Goal: Navigation & Orientation: Find specific page/section

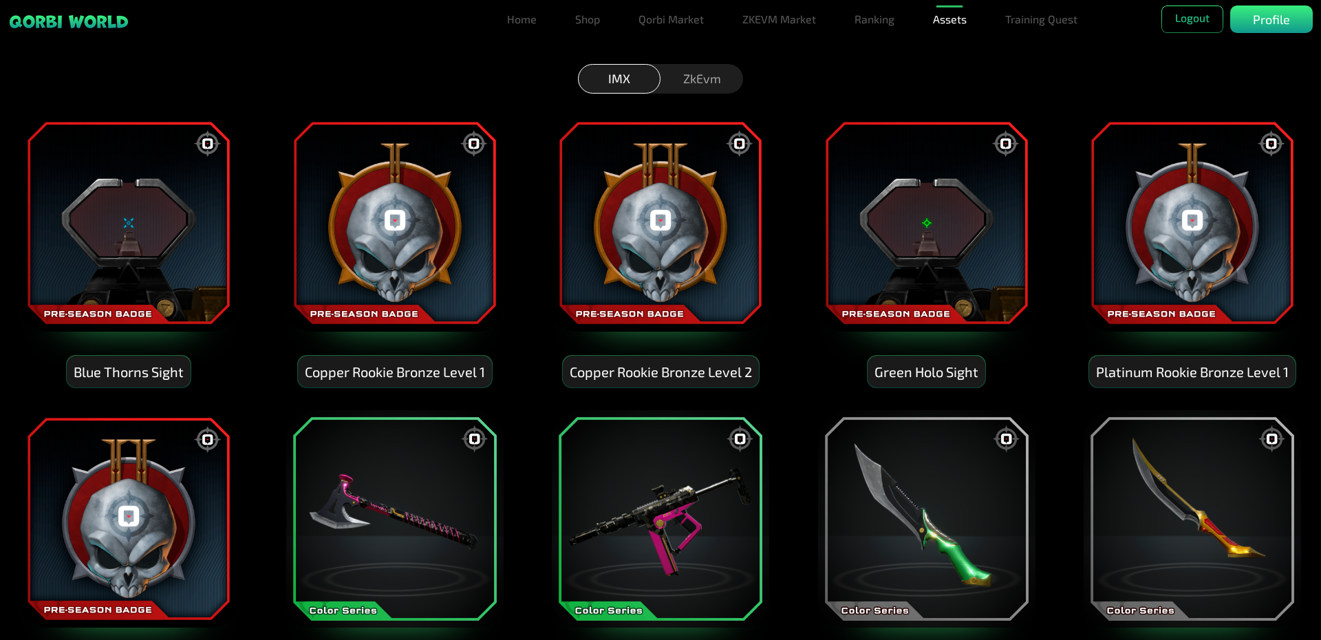
click at [710, 82] on div "ZkEvm" at bounding box center [702, 79] width 83 height 30
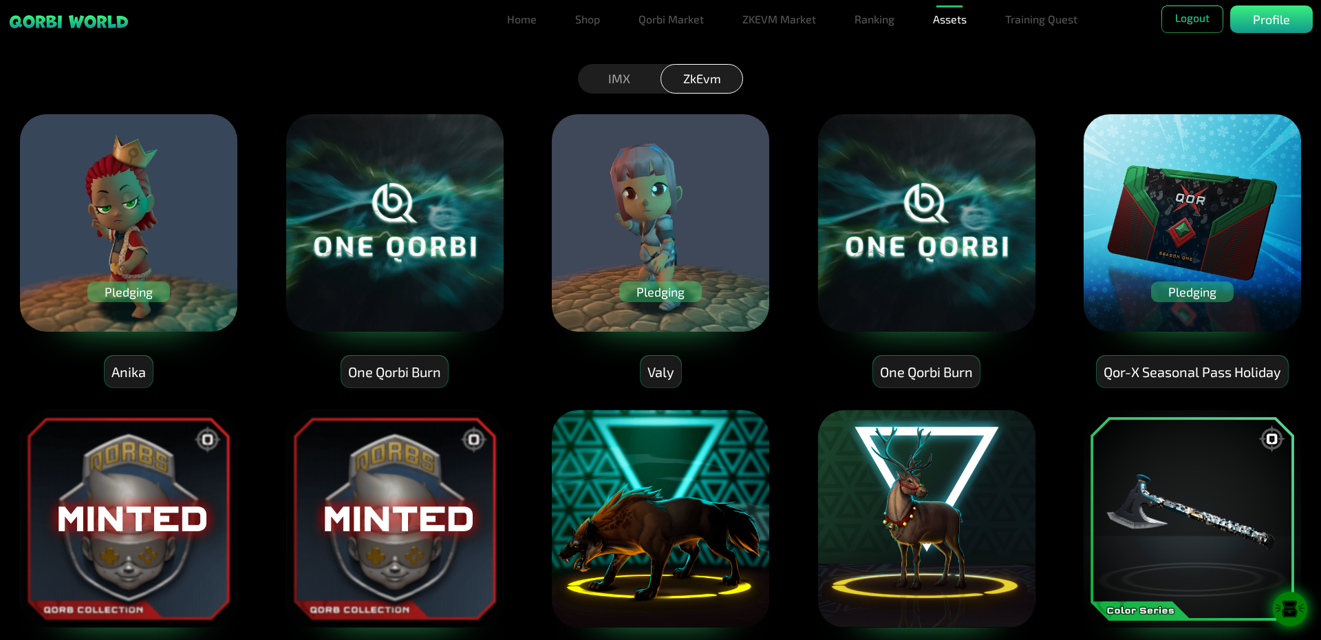
click at [146, 297] on div "Pledging" at bounding box center [128, 292] width 83 height 21
click at [1185, 293] on div "Pledging" at bounding box center [1192, 292] width 83 height 21
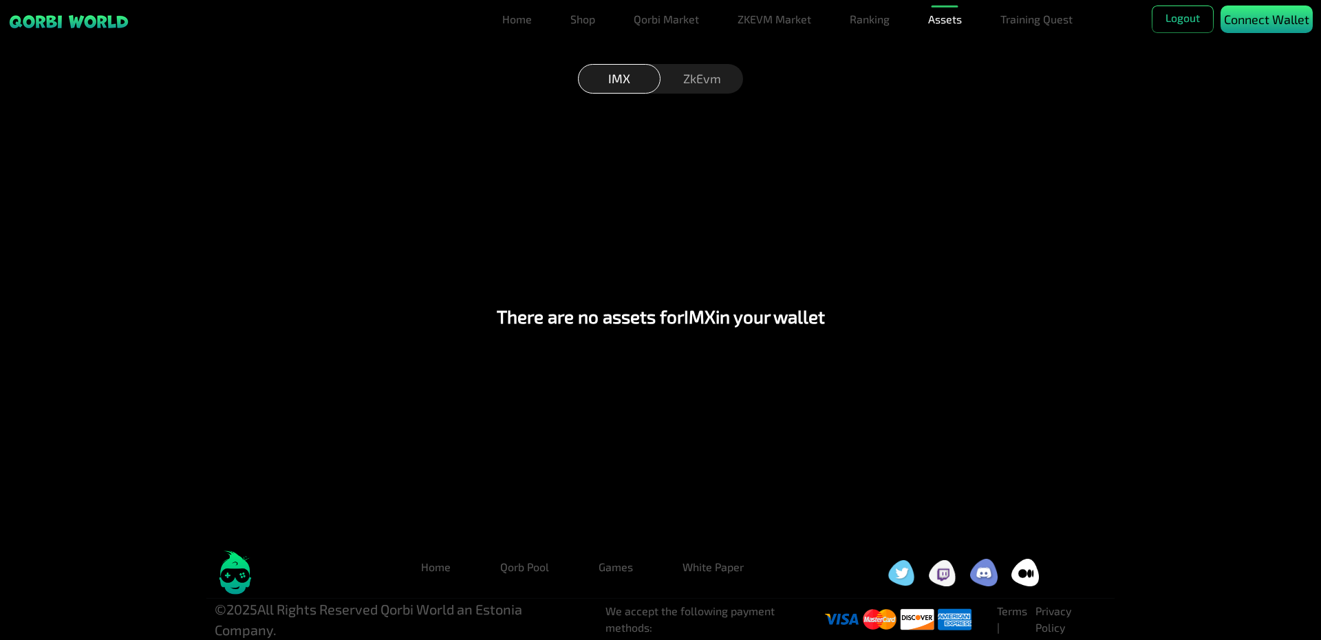
click at [1263, 20] on p "Connect Wallet" at bounding box center [1266, 19] width 85 height 19
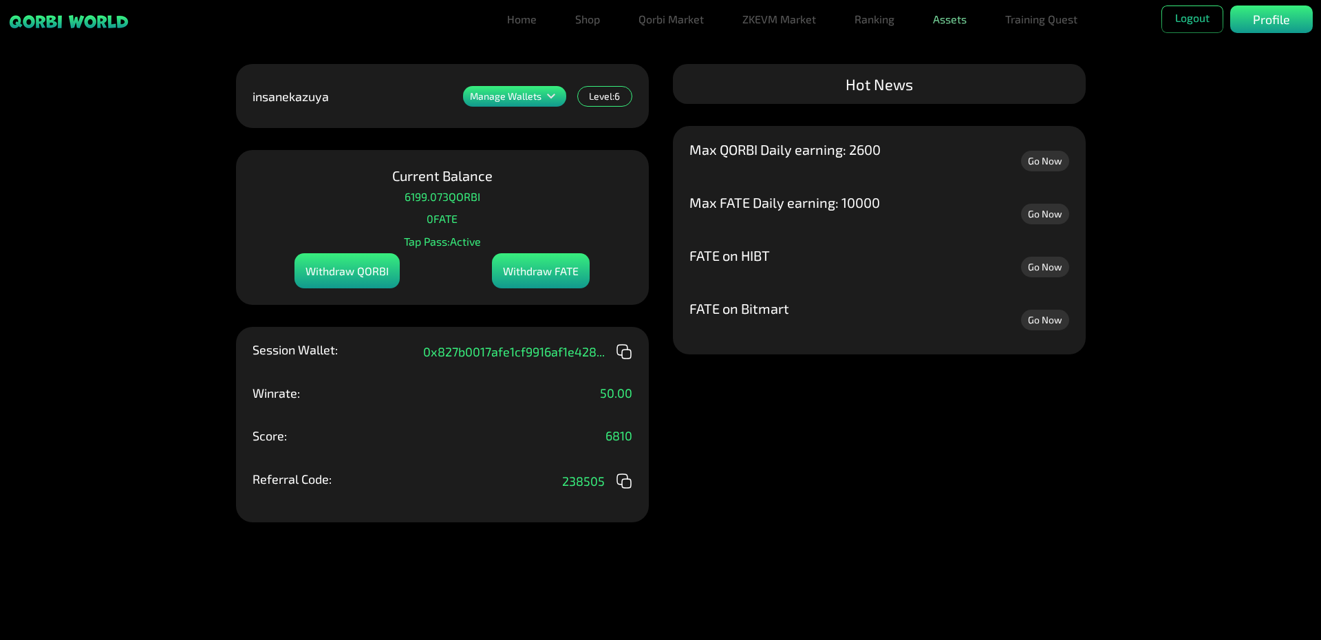
click at [939, 19] on link "Assets" at bounding box center [950, 20] width 45 height 28
click at [967, 54] on link "Assets" at bounding box center [950, 47] width 45 height 28
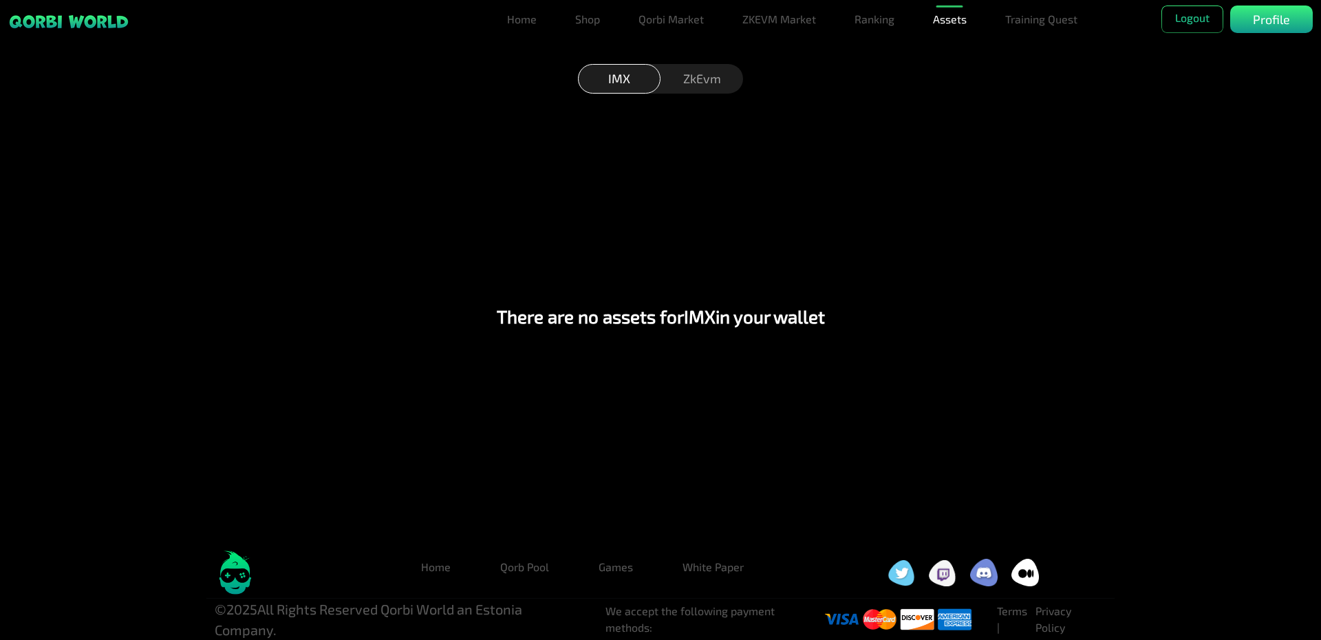
click at [701, 78] on div "ZkEvm" at bounding box center [702, 79] width 83 height 30
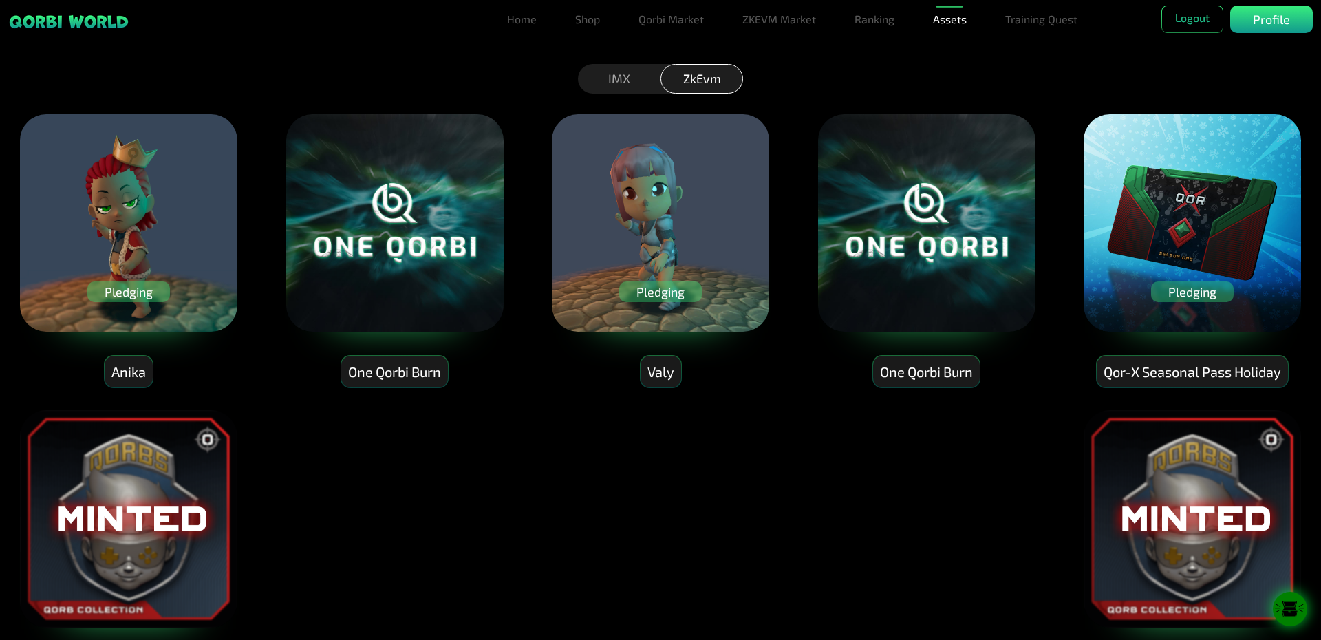
click at [671, 296] on div "Pledging" at bounding box center [660, 292] width 83 height 21
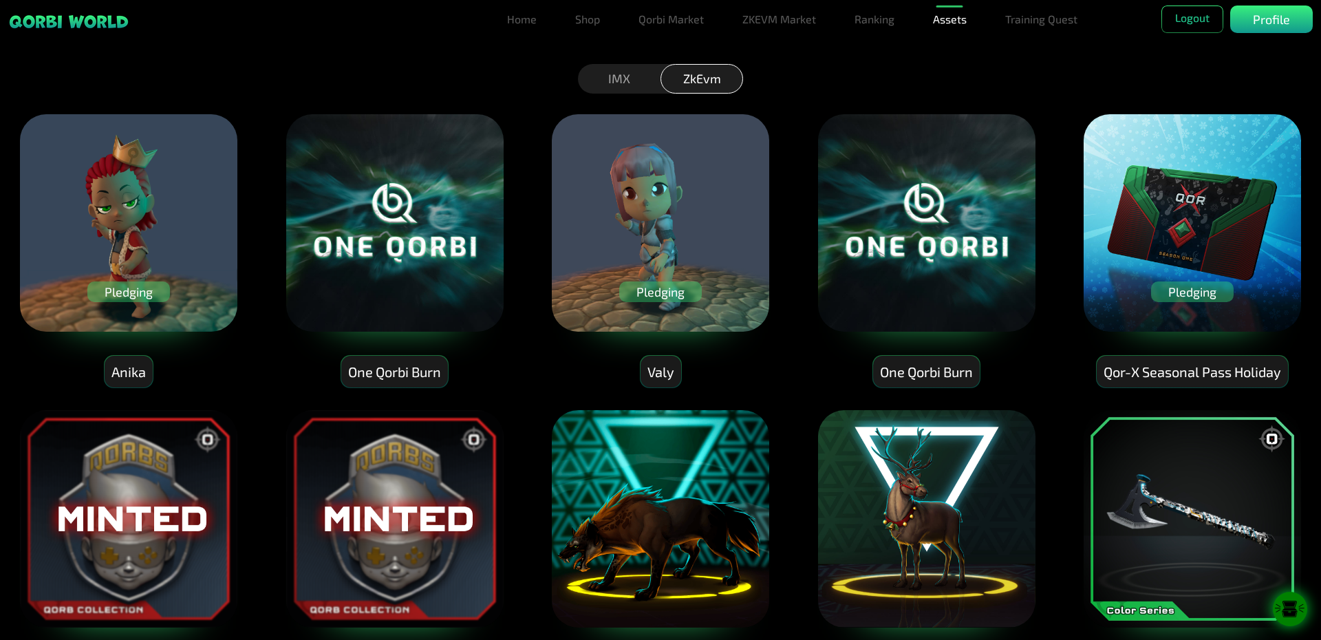
click at [659, 297] on div "Pledging" at bounding box center [660, 292] width 83 height 21
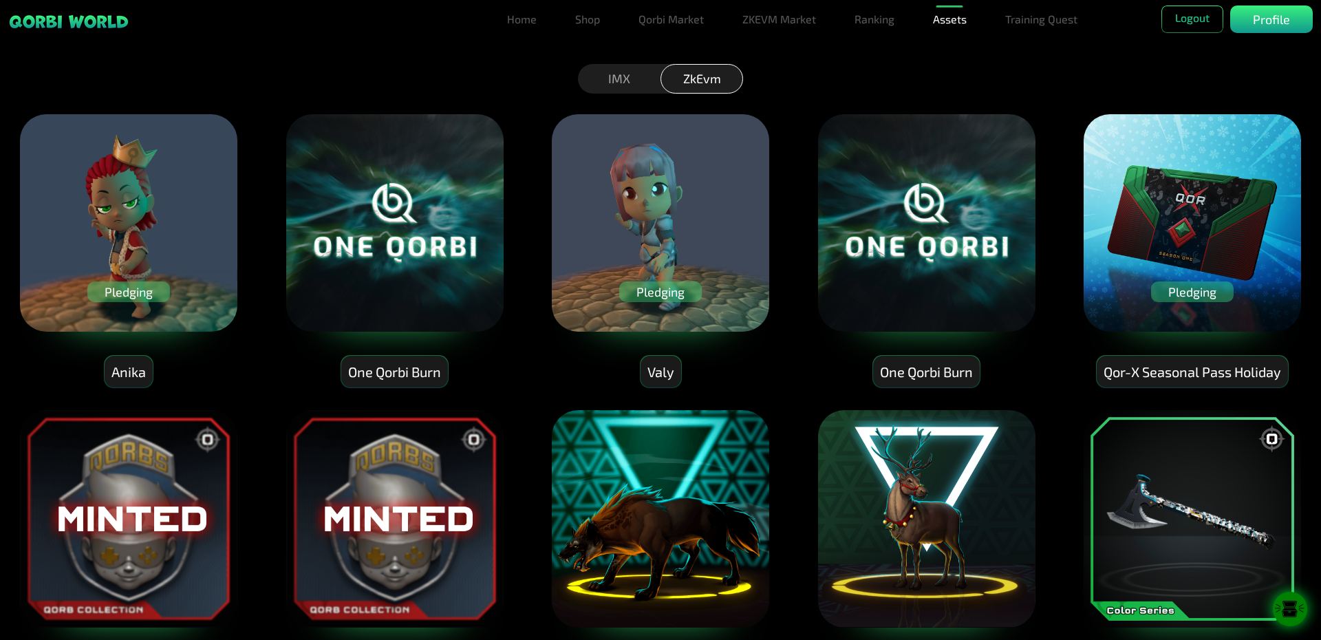
drag, startPoint x: 1194, startPoint y: 295, endPoint x: 1187, endPoint y: 283, distance: 13.9
click at [1194, 294] on div "Pledging" at bounding box center [1192, 292] width 83 height 21
drag, startPoint x: 1196, startPoint y: 294, endPoint x: 1182, endPoint y: 283, distance: 17.6
click at [1191, 290] on div "Pledging" at bounding box center [1192, 292] width 83 height 21
click at [524, 23] on link "Home" at bounding box center [522, 20] width 41 height 28
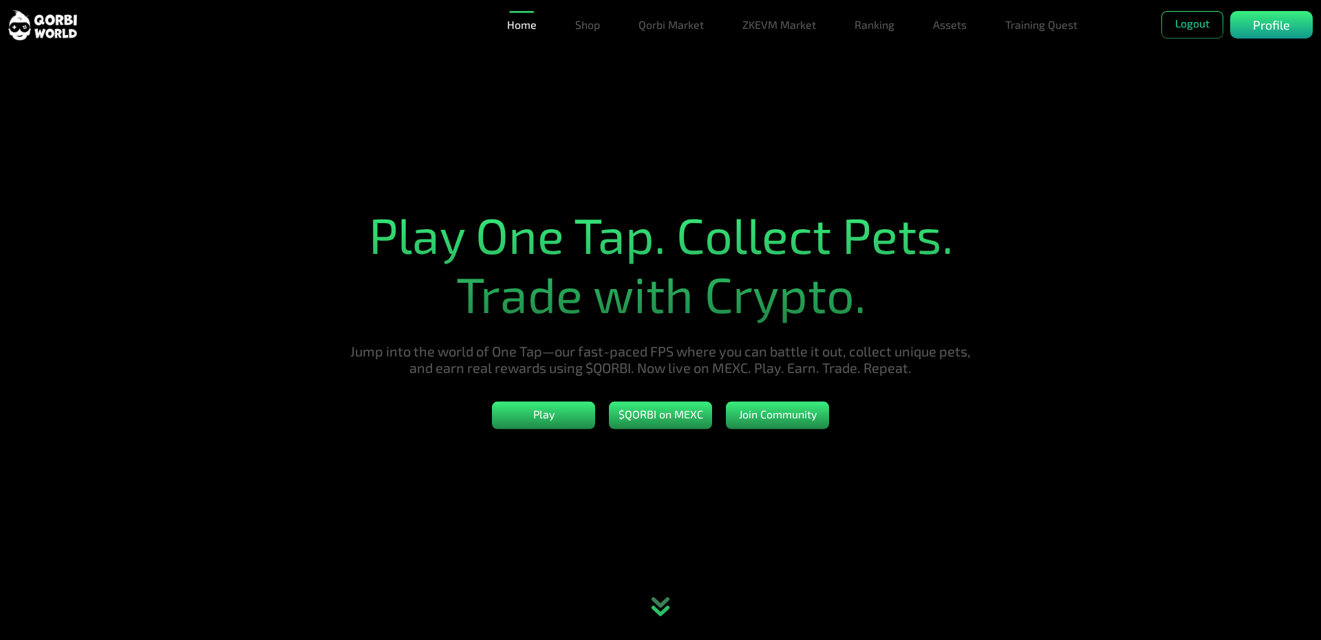
click at [561, 23] on ul "Home Shop Qorbi Market ZKEVM Market Ranking Assets Assets Bundles Forge Burn Eg…" at bounding box center [806, 25] width 609 height 28
click at [593, 28] on link "Shop" at bounding box center [588, 25] width 36 height 28
